Goal: Information Seeking & Learning: Learn about a topic

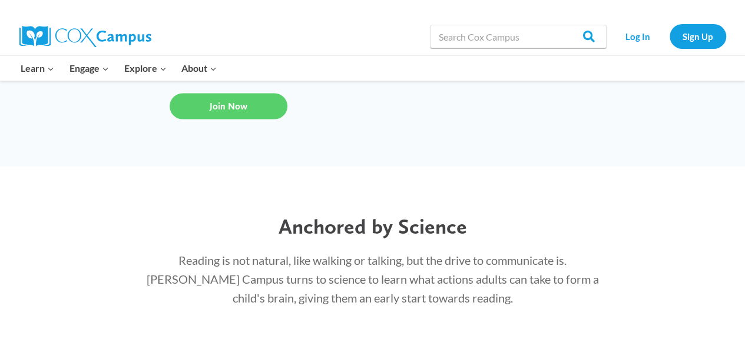
scroll to position [1117, 0]
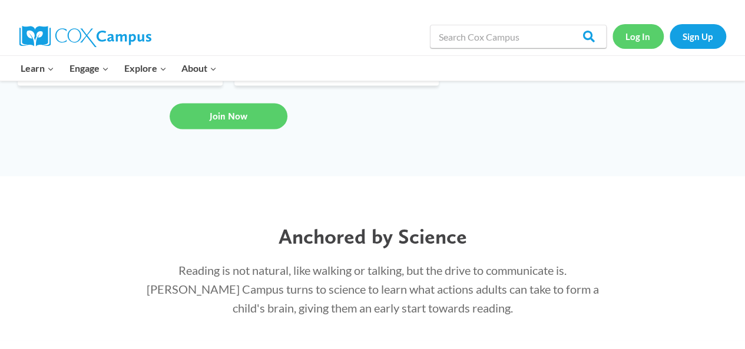
click at [643, 32] on link "Log In" at bounding box center [638, 36] width 51 height 24
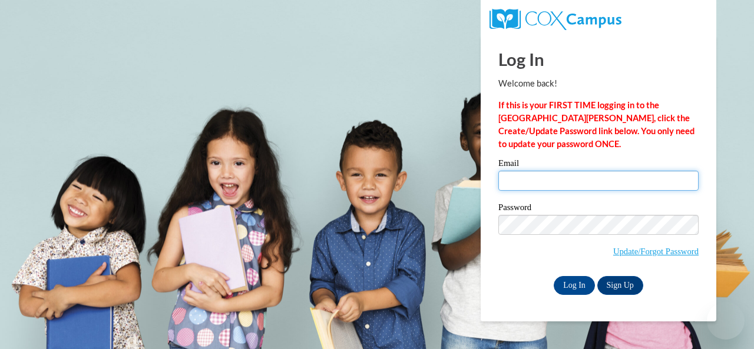
click at [521, 177] on input "Email" at bounding box center [599, 181] width 200 height 20
type input "wilksabi854@gmail.com"
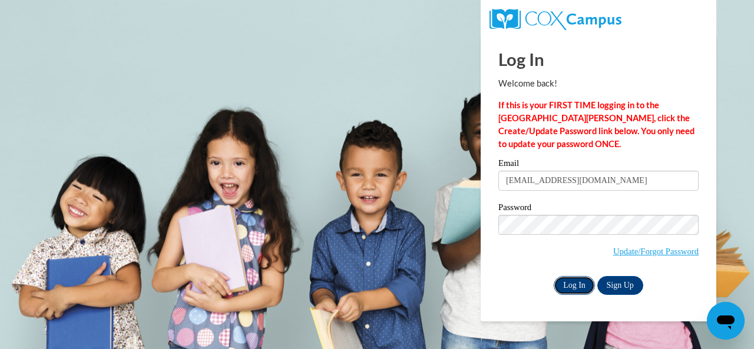
click at [576, 288] on input "Log In" at bounding box center [574, 285] width 41 height 19
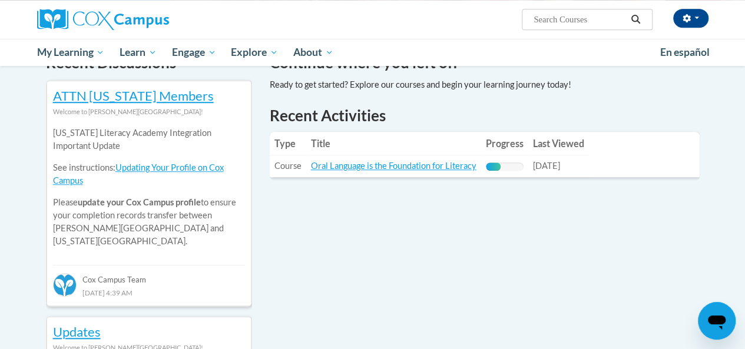
scroll to position [391, 0]
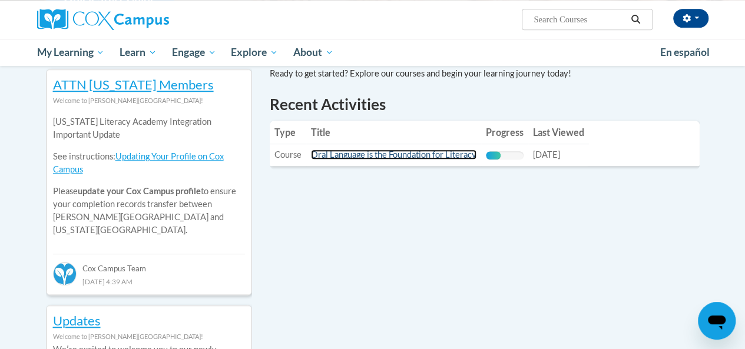
click at [444, 156] on link "Oral Language is the Foundation for Literacy" at bounding box center [394, 155] width 166 height 10
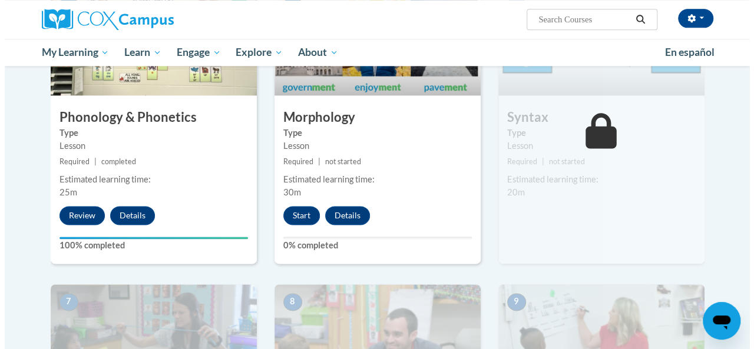
scroll to position [673, 0]
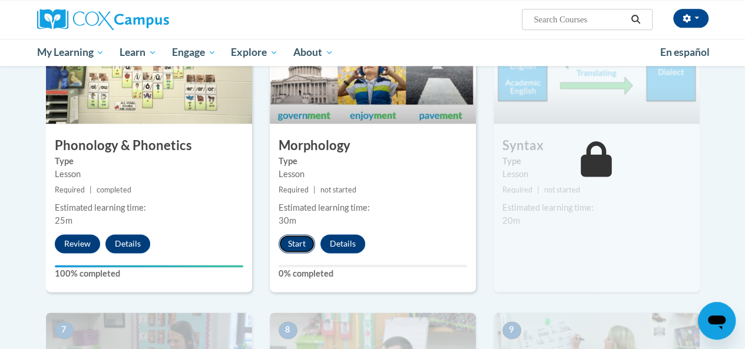
click at [297, 240] on button "Start" at bounding box center [297, 244] width 37 height 19
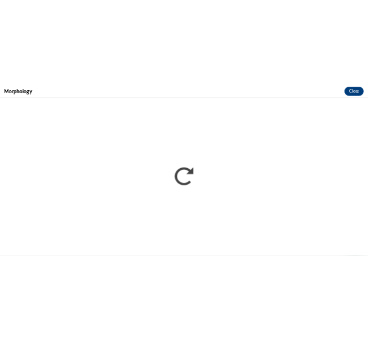
scroll to position [0, 0]
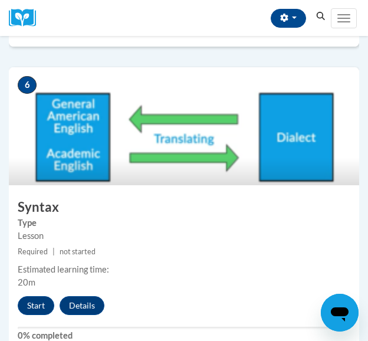
scroll to position [1790, 0]
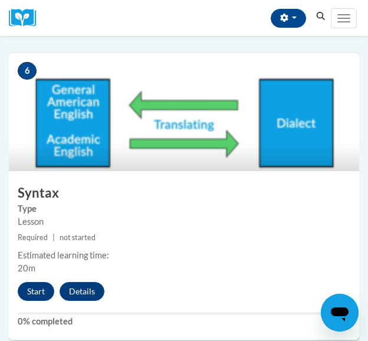
drag, startPoint x: 376, startPoint y: 24, endPoint x: 370, endPoint y: 179, distance: 155.7
